Goal: Go to known website: Access a specific website the user already knows

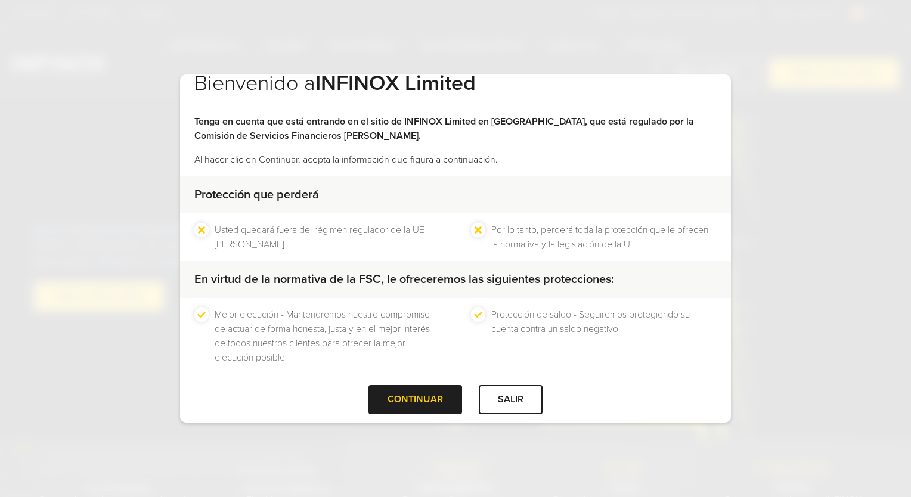
scroll to position [32, 0]
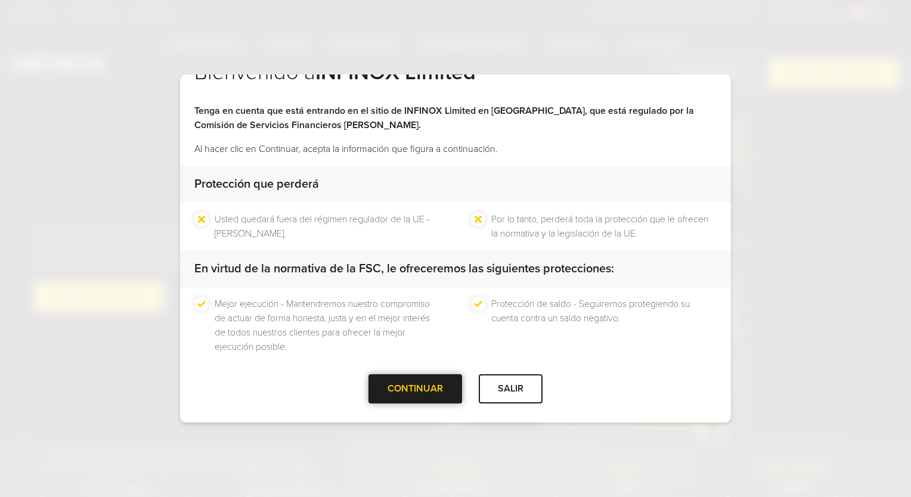
click at [385, 386] on div "CONTINUAR" at bounding box center [415, 388] width 94 height 29
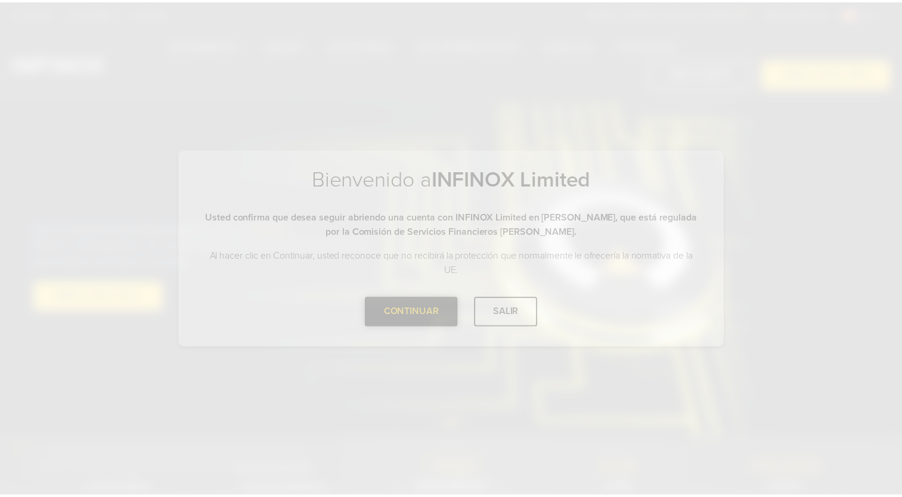
scroll to position [0, 0]
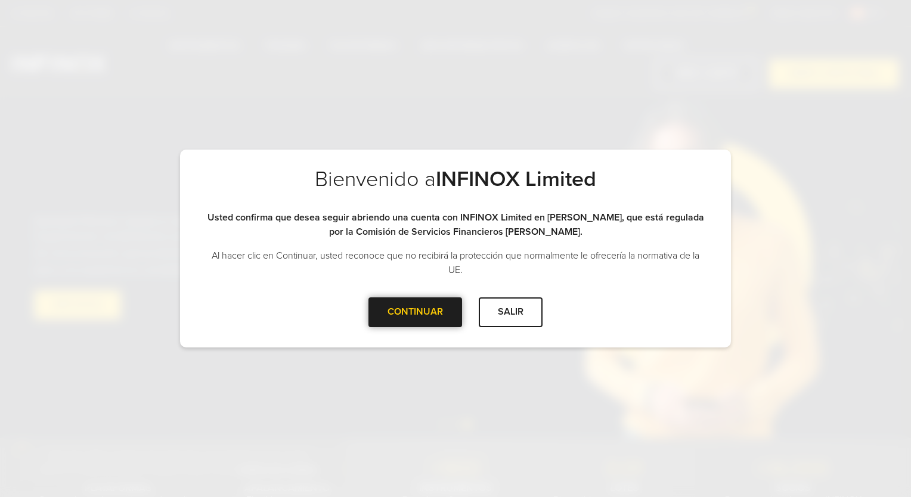
click at [413, 312] on div "CONTINUAR" at bounding box center [415, 311] width 94 height 29
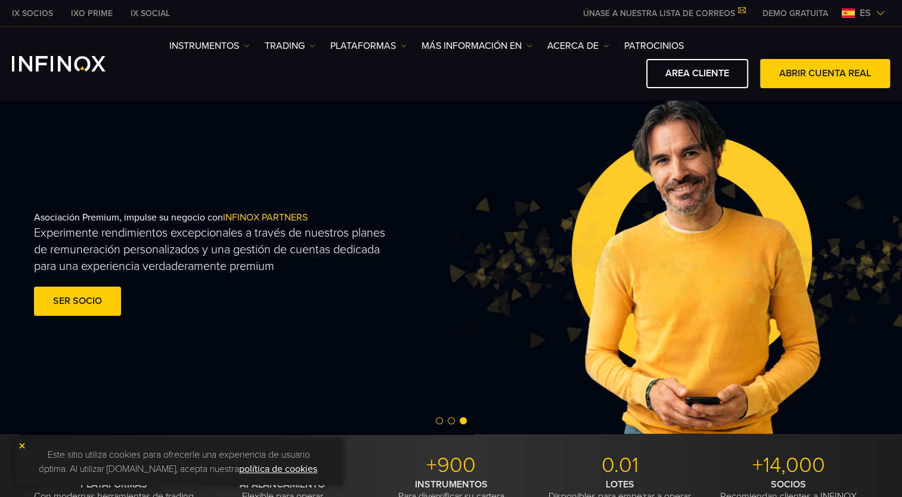
click at [825, 74] on span at bounding box center [825, 74] width 0 height 0
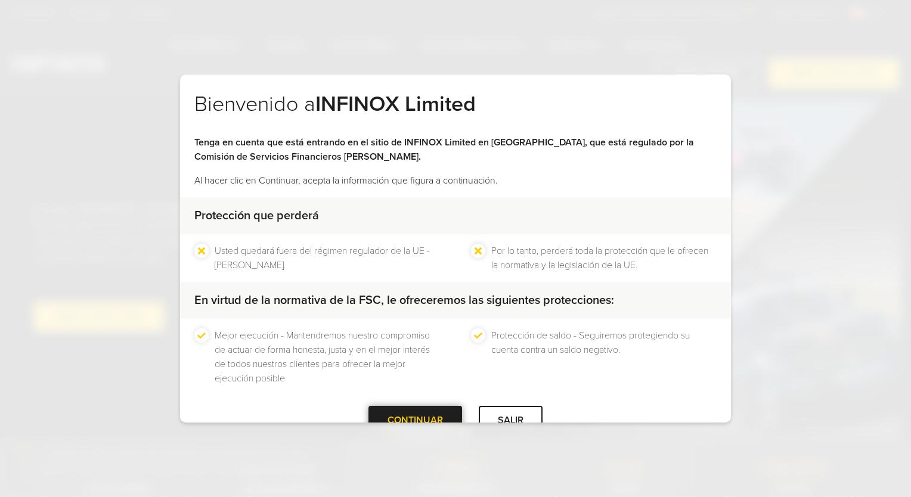
click at [447, 413] on div "CONTINUAR" at bounding box center [415, 420] width 94 height 29
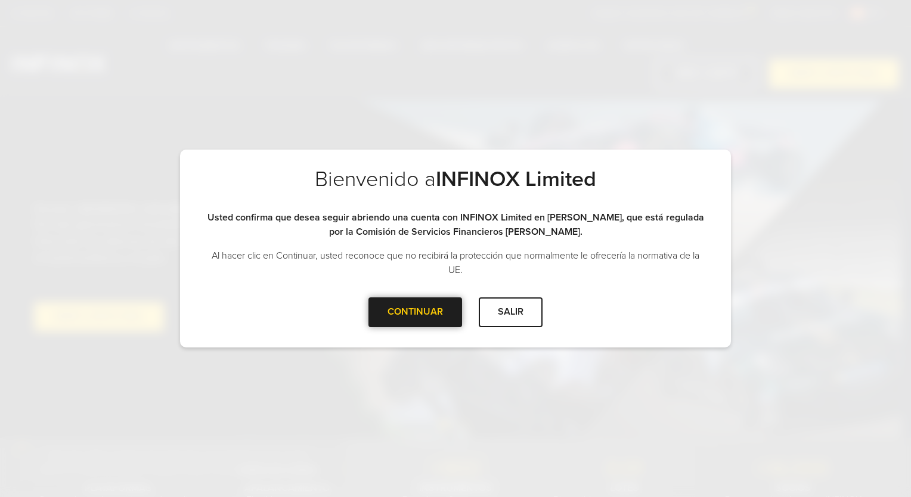
click at [416, 312] on div at bounding box center [416, 312] width 0 height 0
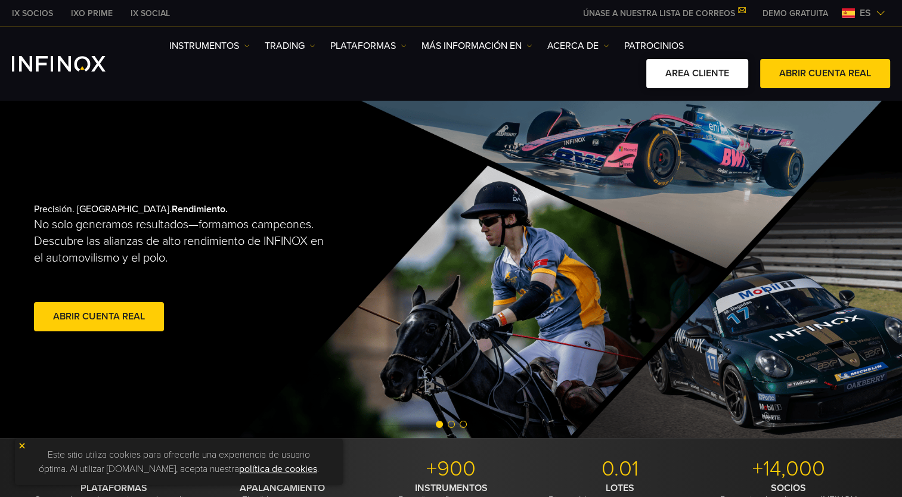
click at [675, 70] on link "AREA CLIENTE" at bounding box center [697, 73] width 102 height 29
